Goal: Information Seeking & Learning: Learn about a topic

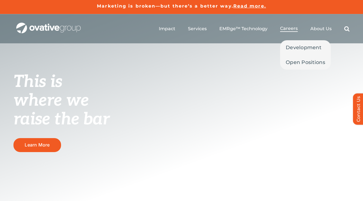
click at [290, 29] on span "Careers" at bounding box center [289, 29] width 18 height 6
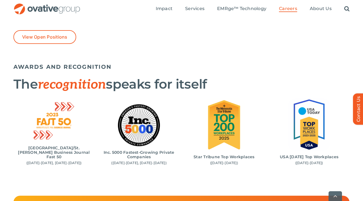
scroll to position [537, 0]
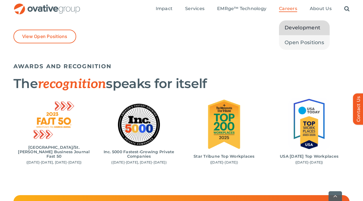
click at [291, 31] on span "Development" at bounding box center [302, 28] width 36 height 8
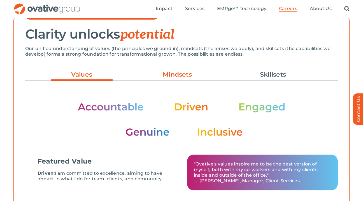
scroll to position [160, 0]
click at [185, 69] on ul "Values Mindsets Skillsets" at bounding box center [181, 74] width 312 height 15
click at [182, 76] on link "Mindsets" at bounding box center [177, 75] width 62 height 10
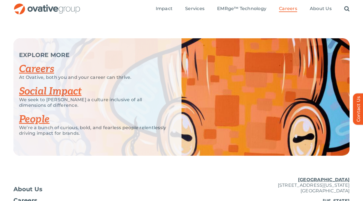
scroll to position [1359, 0]
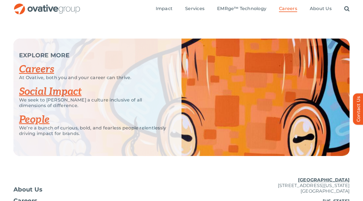
click at [65, 98] on link "Social Impact" at bounding box center [50, 92] width 62 height 12
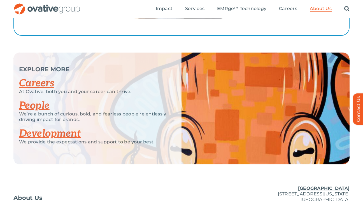
scroll to position [1051, 0]
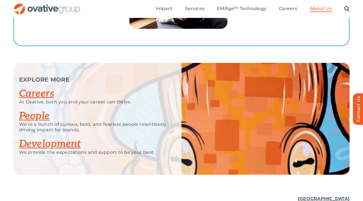
click at [34, 113] on link "People" at bounding box center [34, 116] width 31 height 12
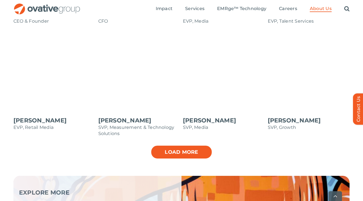
scroll to position [583, 0]
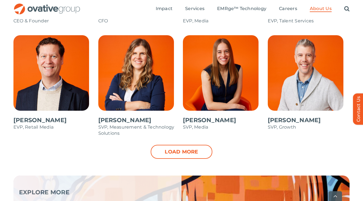
click at [184, 159] on div "Dale Nitschke CEO & Founder Steve Benson CFO Annie Zipfel EVP, Media Bonnie Gro…" at bounding box center [181, 52] width 363 height 247
click at [181, 152] on link "Load more" at bounding box center [182, 152] width 62 height 14
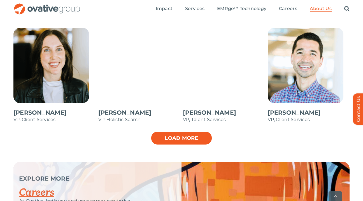
scroll to position [816, 0]
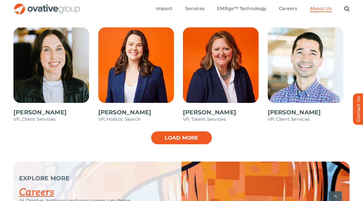
click at [189, 139] on link "Load more" at bounding box center [182, 138] width 62 height 14
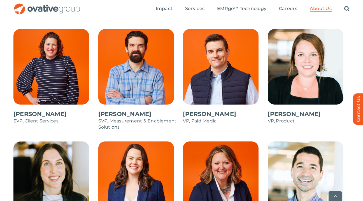
scroll to position [704, 0]
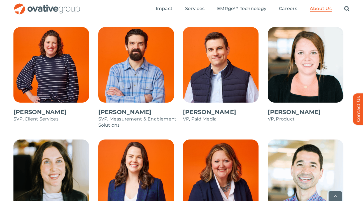
click at [206, 168] on span at bounding box center [224, 190] width 82 height 101
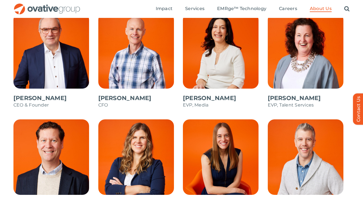
scroll to position [497, 0]
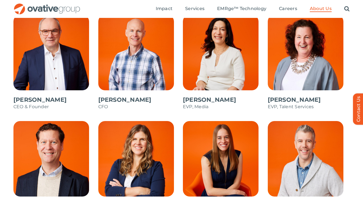
click at [114, 76] on span at bounding box center [139, 65] width 82 height 101
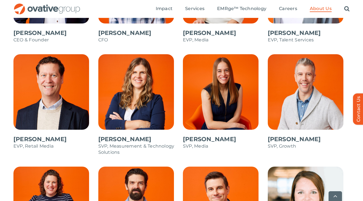
scroll to position [576, 0]
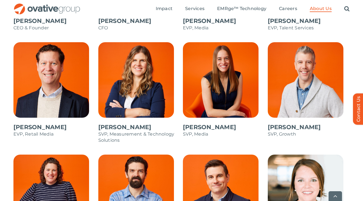
click at [121, 100] on span at bounding box center [139, 95] width 82 height 107
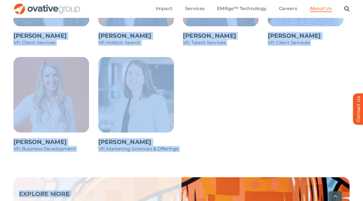
scroll to position [922, 0]
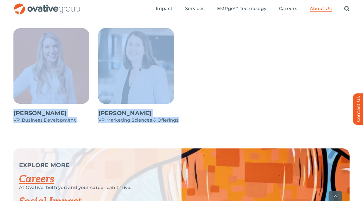
drag, startPoint x: 9, startPoint y: 107, endPoint x: 193, endPoint y: 130, distance: 185.9
copy ul "Dale Nitschke CEO & Founder Steve Benson CFO Annie Zipfel EVP, Media Bonnie Gro…"
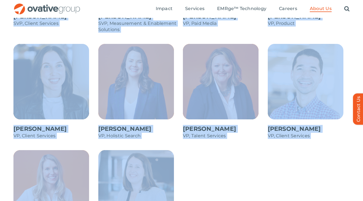
scroll to position [786, 0]
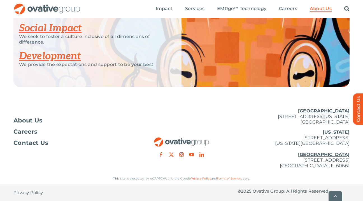
scroll to position [1028, 0]
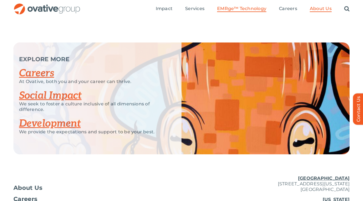
click at [231, 8] on span "EMRge™ Technology" at bounding box center [241, 9] width 49 height 6
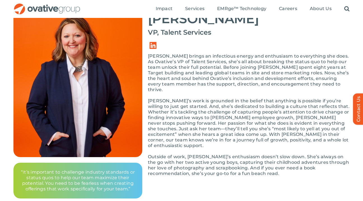
scroll to position [57, 0]
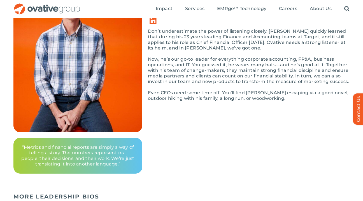
scroll to position [46, 0]
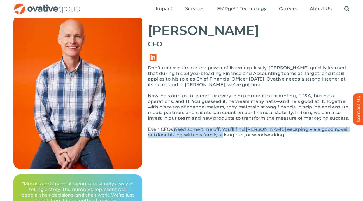
drag, startPoint x: 172, startPoint y: 126, endPoint x: 220, endPoint y: 135, distance: 49.2
click at [220, 135] on div "Don’t underestimate the power of listening closely. Steve quickly learned that …" at bounding box center [249, 104] width 202 height 78
click at [220, 135] on p "Even CFOs need some time off. You’ll find Steve escaping via a good novel, outd…" at bounding box center [249, 132] width 202 height 11
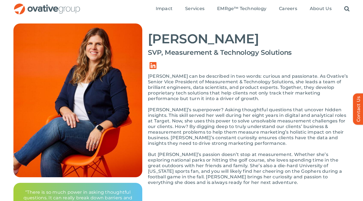
scroll to position [38, 0]
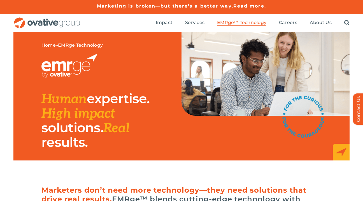
click at [122, 155] on div "Home » EMRge Technology Human expertise. High impact solutions. Real results." at bounding box center [111, 96] width 140 height 129
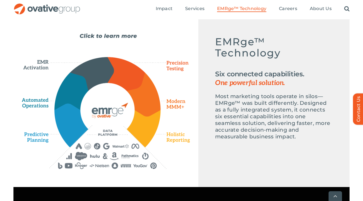
scroll to position [263, 0]
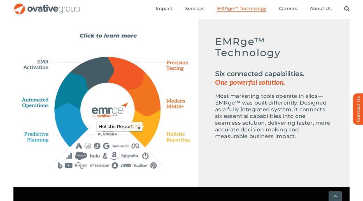
click at [147, 129] on icon "Holistic Reporting" at bounding box center [144, 128] width 34 height 37
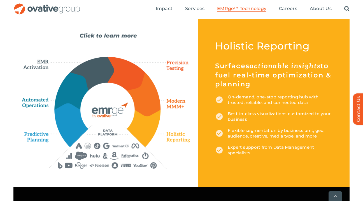
click at [59, 136] on div "Emerge-asset EMRge™ Technology Six connected capabilities. One powerful solutio…" at bounding box center [106, 101] width 168 height 136
click at [69, 130] on icon "Predictive Planning" at bounding box center [71, 125] width 33 height 43
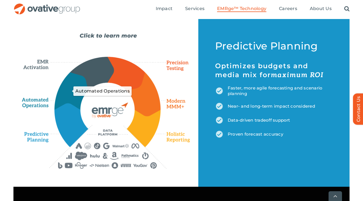
click at [71, 91] on icon "Automated Operations" at bounding box center [72, 91] width 34 height 38
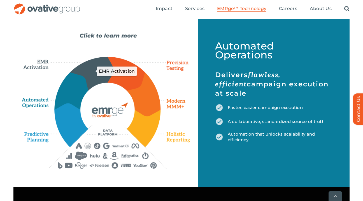
click at [88, 70] on icon "EMR Activation" at bounding box center [92, 73] width 44 height 33
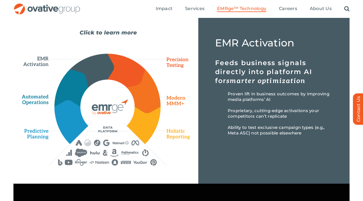
scroll to position [266, 0]
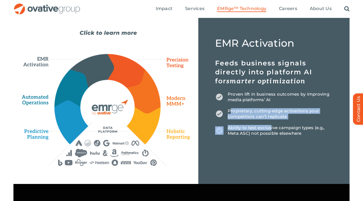
drag, startPoint x: 229, startPoint y: 109, endPoint x: 269, endPoint y: 127, distance: 43.8
click at [269, 127] on div "EMR Activation Feeds business signals directly into platform AI for smarter opt…" at bounding box center [274, 88] width 118 height 98
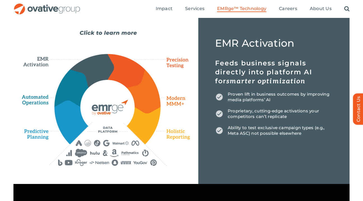
click at [282, 133] on p "Ability to test exclusive campaign types (e.g., Meta ASC) not possible elsewhere" at bounding box center [274, 130] width 118 height 11
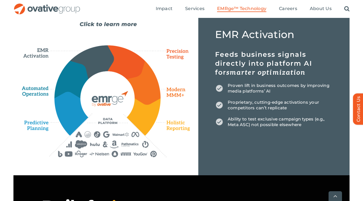
scroll to position [275, 0]
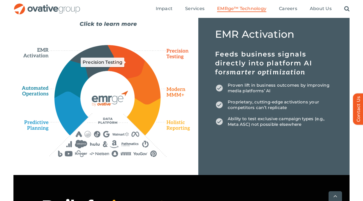
click at [132, 55] on icon "Precision Testing" at bounding box center [126, 62] width 38 height 34
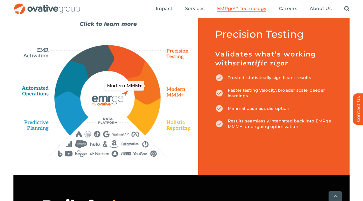
click at [153, 86] on icon "Modern MMM+" at bounding box center [144, 82] width 34 height 44
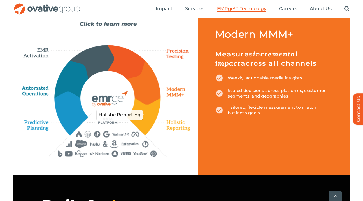
click at [150, 117] on icon "Holistic Reporting" at bounding box center [144, 116] width 34 height 37
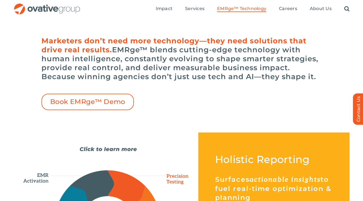
scroll to position [0, 0]
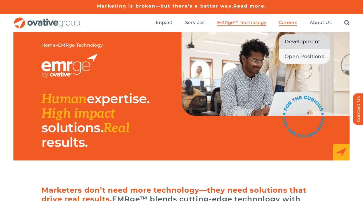
click at [299, 42] on span "Development" at bounding box center [302, 42] width 36 height 8
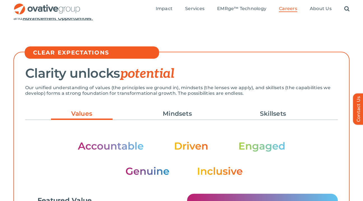
scroll to position [118, 0]
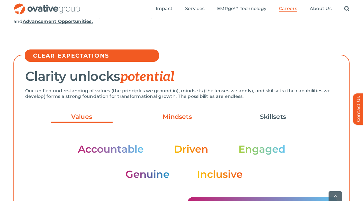
click at [183, 118] on link "Mindsets" at bounding box center [177, 117] width 62 height 10
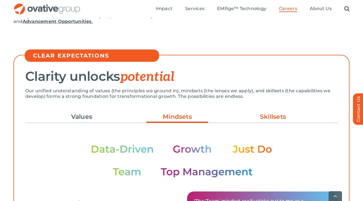
click at [246, 120] on link "Skillsets" at bounding box center [273, 117] width 62 height 10
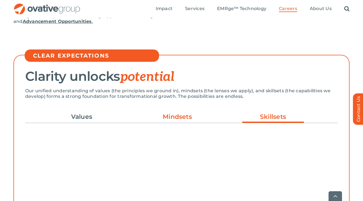
click at [184, 120] on link "Mindsets" at bounding box center [177, 117] width 62 height 10
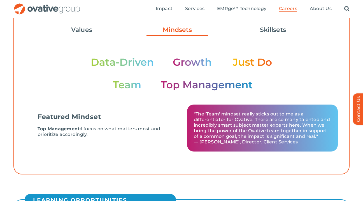
scroll to position [205, 0]
